Goal: Information Seeking & Learning: Learn about a topic

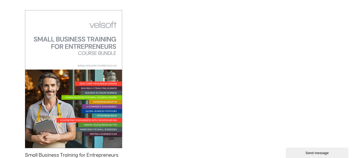
scroll to position [287, 0]
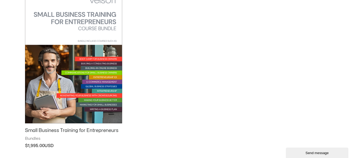
click at [71, 63] on img at bounding box center [73, 54] width 97 height 138
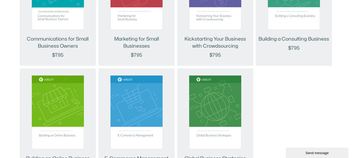
scroll to position [625, 0]
